Goal: Information Seeking & Learning: Learn about a topic

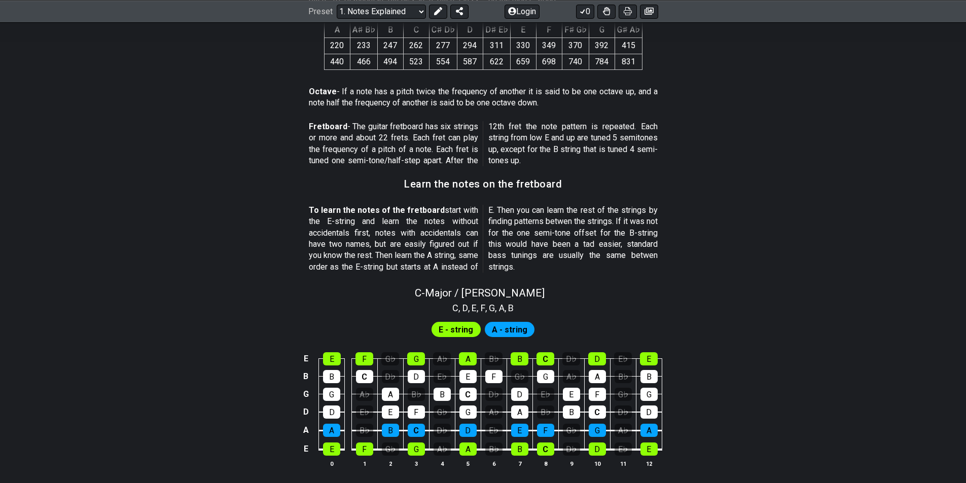
scroll to position [812, 0]
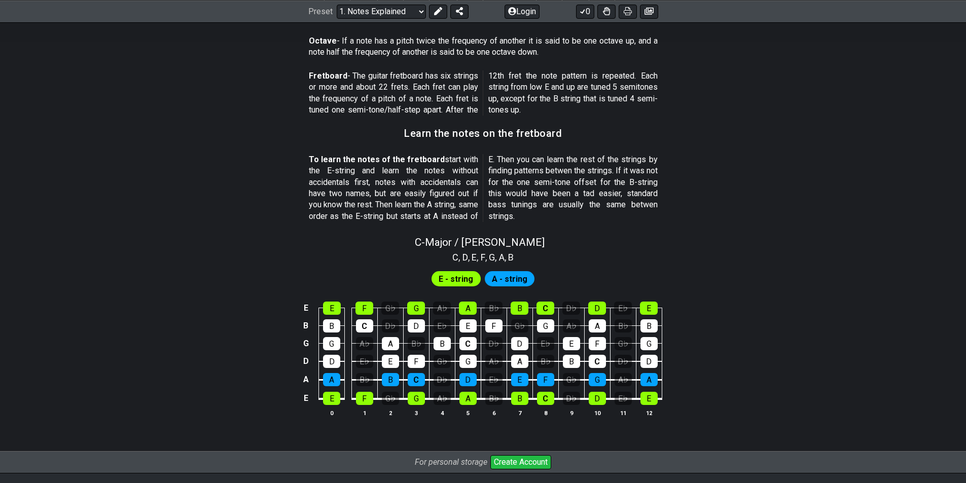
click at [449, 278] on span "E - string" at bounding box center [456, 279] width 34 height 15
click at [418, 376] on tbody "E E F G♭ G A♭ A B♭ B C D♭ D E♭ E B B C D♭ D E♭ E F G♭ G A♭ A B♭ B G G A♭ A B♭ B…" at bounding box center [481, 350] width 362 height 119
click at [455, 279] on span "E - string" at bounding box center [456, 279] width 34 height 15
click at [457, 247] on span "C - Major / Ionian" at bounding box center [480, 242] width 130 height 12
select select "C"
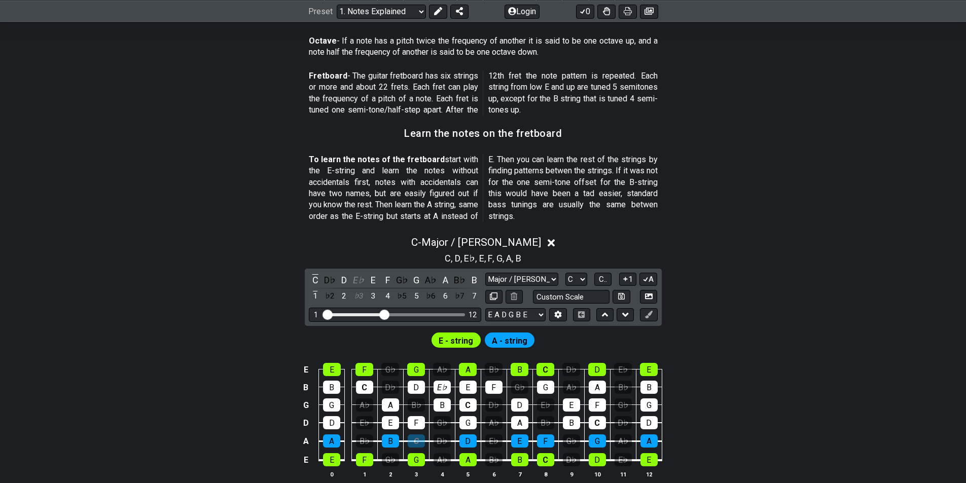
click at [548, 242] on icon at bounding box center [552, 243] width 8 height 11
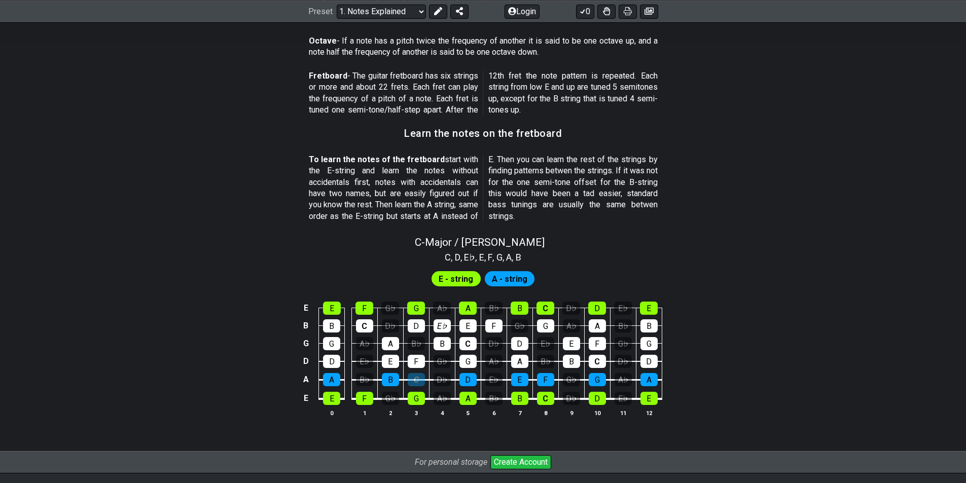
scroll to position [862, 0]
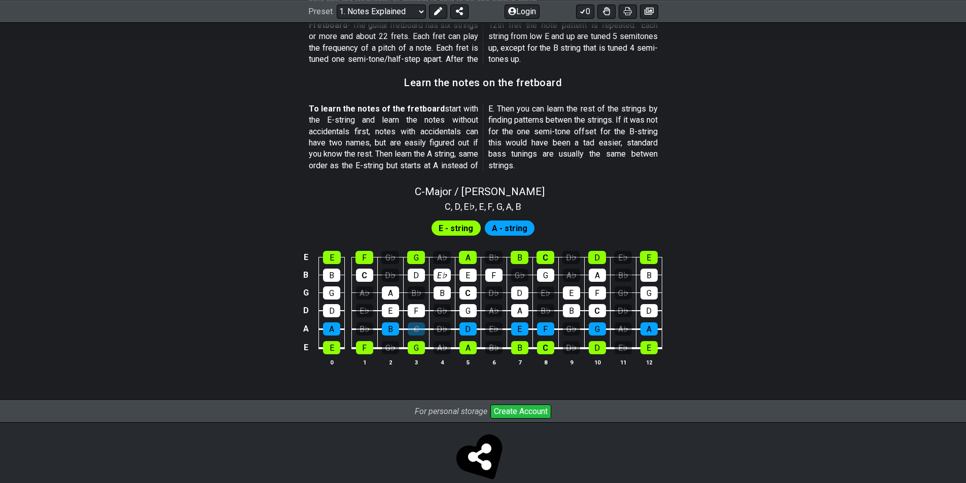
click at [345, 194] on div "C - Major / Ionian" at bounding box center [483, 189] width 966 height 18
select select "C"
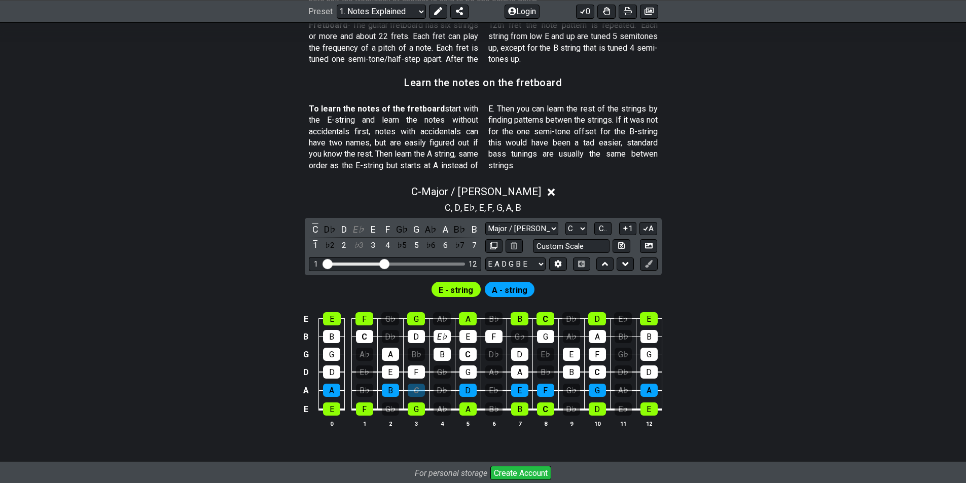
click at [230, 243] on div "C - Major / Ionian C , D , E♭ , E , F , G , A , B C D♭ D E♭ E F G♭ G A♭ A B♭ B …" at bounding box center [483, 311] width 966 height 262
